Goal: Use online tool/utility

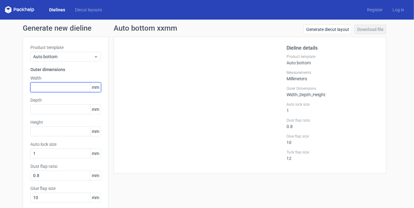
click at [59, 86] on input "text" at bounding box center [65, 88] width 71 height 10
type input "135"
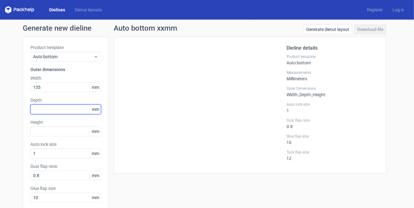
click at [64, 106] on input "text" at bounding box center [65, 110] width 71 height 10
type input "135"
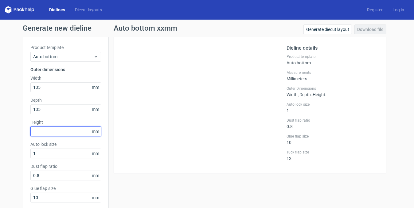
click at [60, 134] on input "text" at bounding box center [65, 132] width 71 height 10
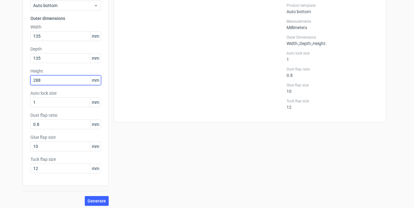
scroll to position [54, 0]
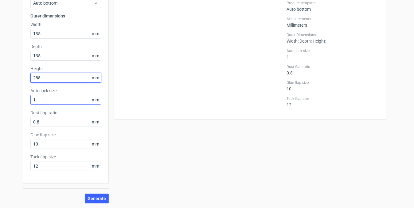
type input "288"
click at [63, 99] on input "1" at bounding box center [65, 100] width 71 height 10
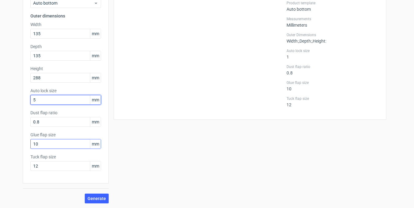
type input "5"
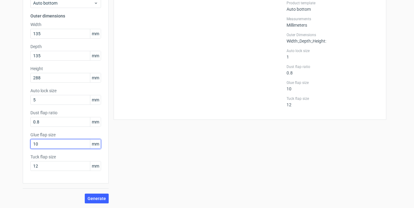
click at [63, 148] on input "10" at bounding box center [65, 144] width 71 height 10
type input "20"
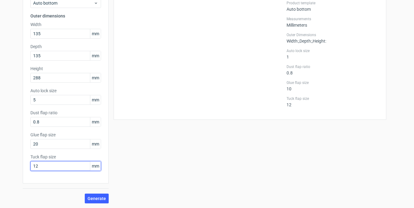
click at [64, 164] on input "12" at bounding box center [65, 166] width 71 height 10
type input "15"
click at [97, 200] on span "Generate" at bounding box center [96, 199] width 18 height 4
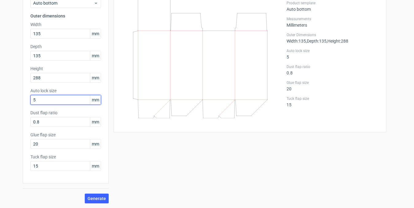
click at [56, 101] on input "5" at bounding box center [65, 100] width 71 height 10
type input "20"
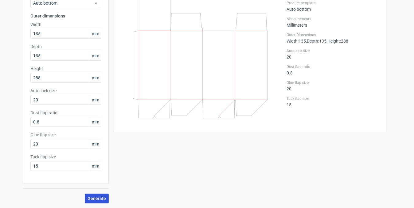
click at [88, 198] on span "Generate" at bounding box center [96, 199] width 18 height 4
